Goal: Navigation & Orientation: Find specific page/section

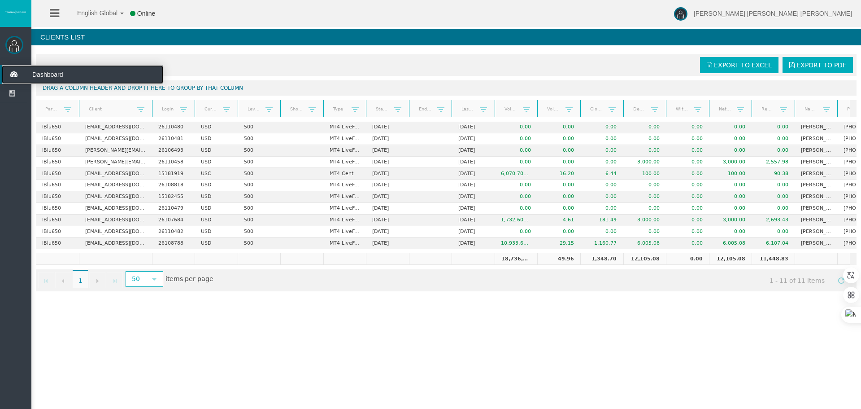
click at [39, 77] on span "Dashboard" at bounding box center [70, 74] width 88 height 19
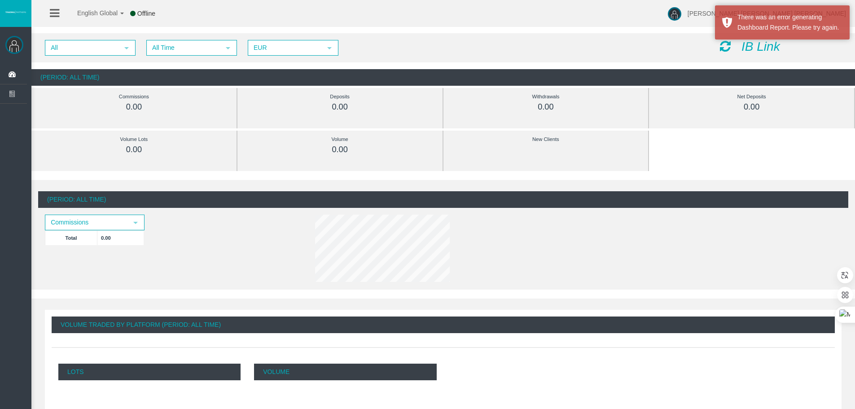
click at [345, 24] on div "English Global 简体中文 English Global 日本語 한국어 Offline [PERSON_NAME] [PERSON_NAME] …" at bounding box center [427, 13] width 855 height 27
